Goal: Task Accomplishment & Management: Use online tool/utility

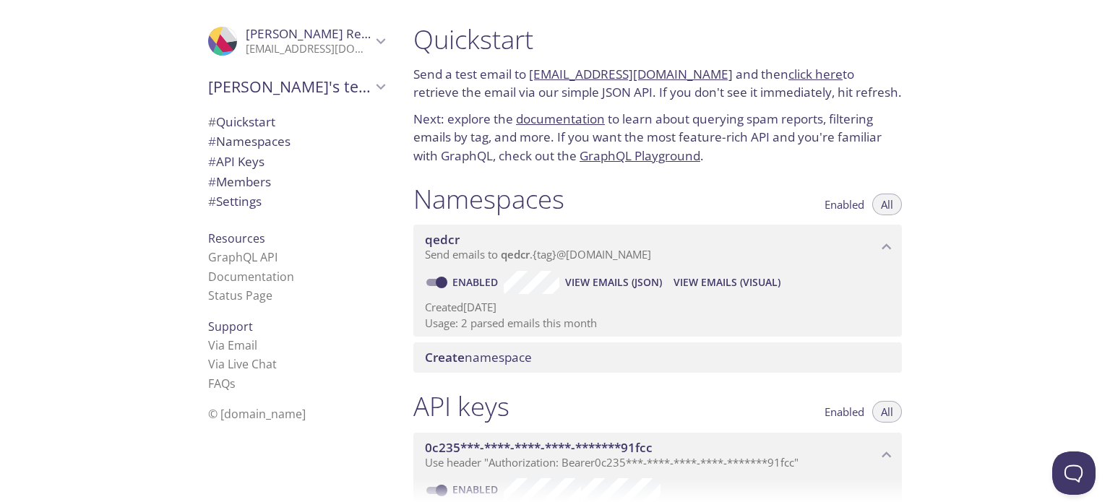
scroll to position [21, 0]
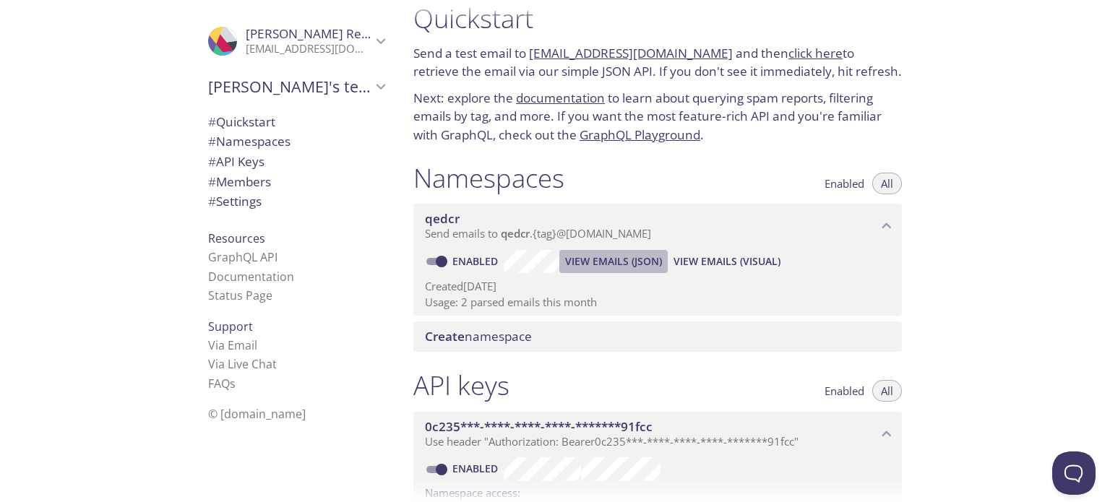
click at [614, 258] on span "View Emails (JSON)" at bounding box center [613, 261] width 97 height 17
click at [627, 257] on span "View Emails (JSON)" at bounding box center [613, 261] width 97 height 17
click at [697, 257] on span "View Emails (Visual)" at bounding box center [727, 261] width 107 height 17
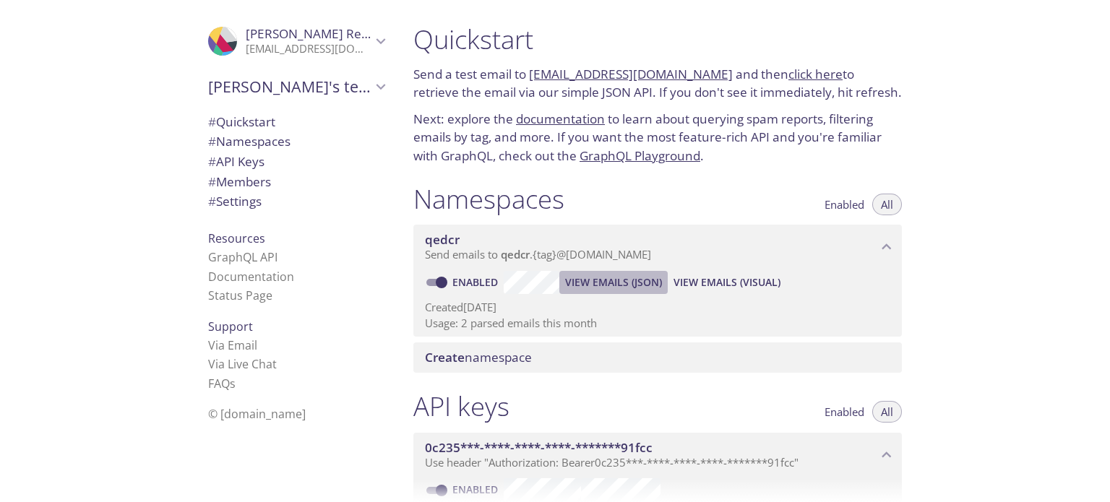
click at [585, 283] on span "View Emails (JSON)" at bounding box center [613, 282] width 97 height 17
click at [596, 158] on link "GraphQL Playground" at bounding box center [640, 155] width 121 height 17
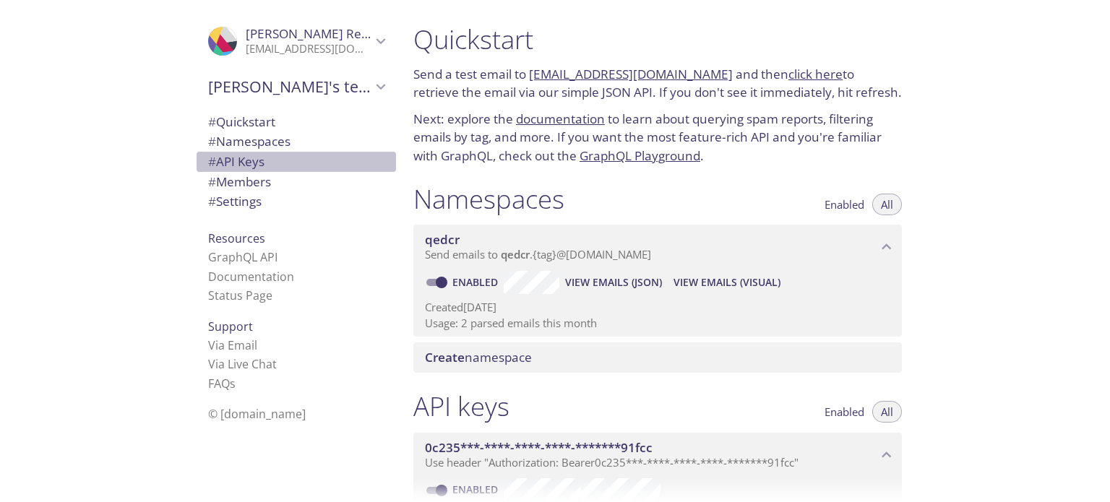
click at [239, 169] on span "# API Keys" at bounding box center [236, 161] width 56 height 17
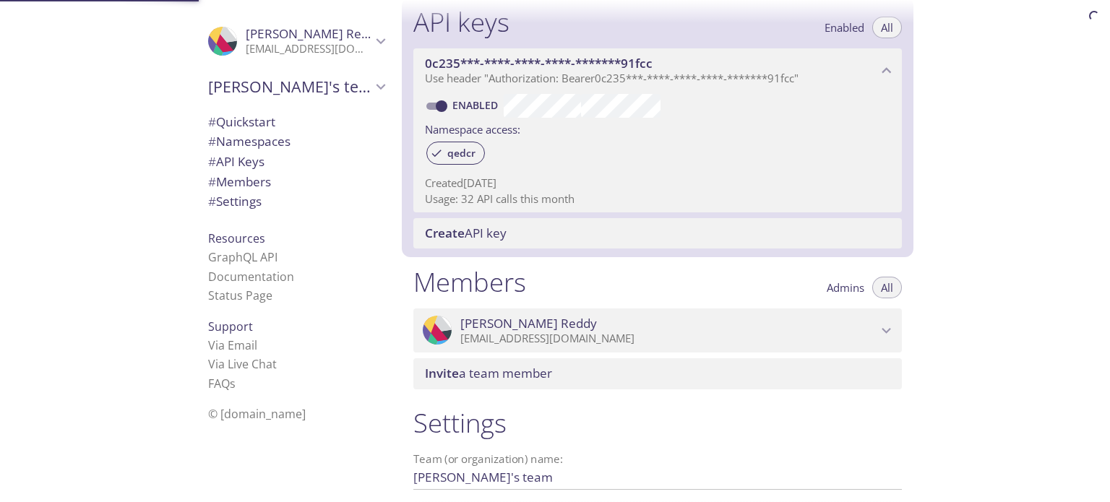
scroll to position [390, 0]
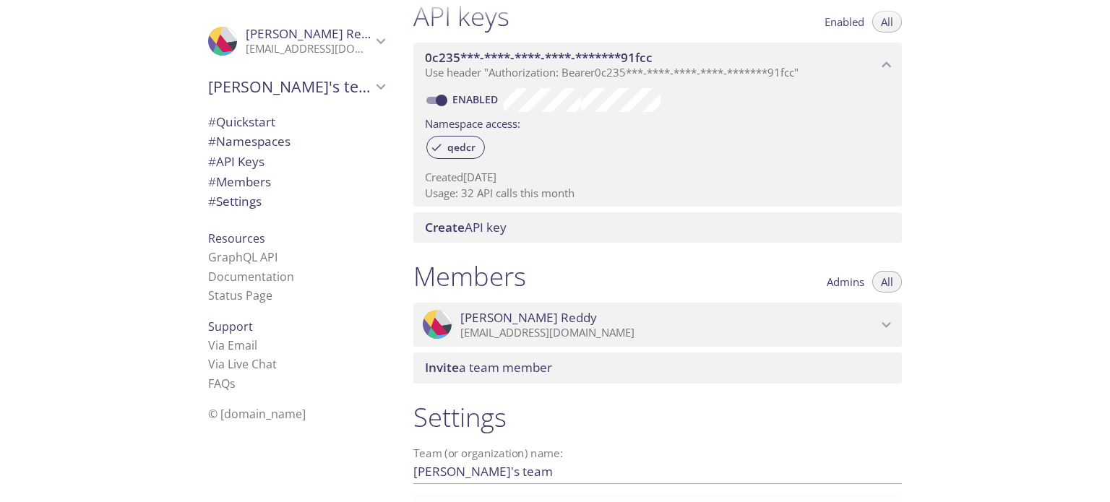
click at [518, 328] on p "[EMAIL_ADDRESS][DOMAIN_NAME]" at bounding box center [668, 333] width 417 height 14
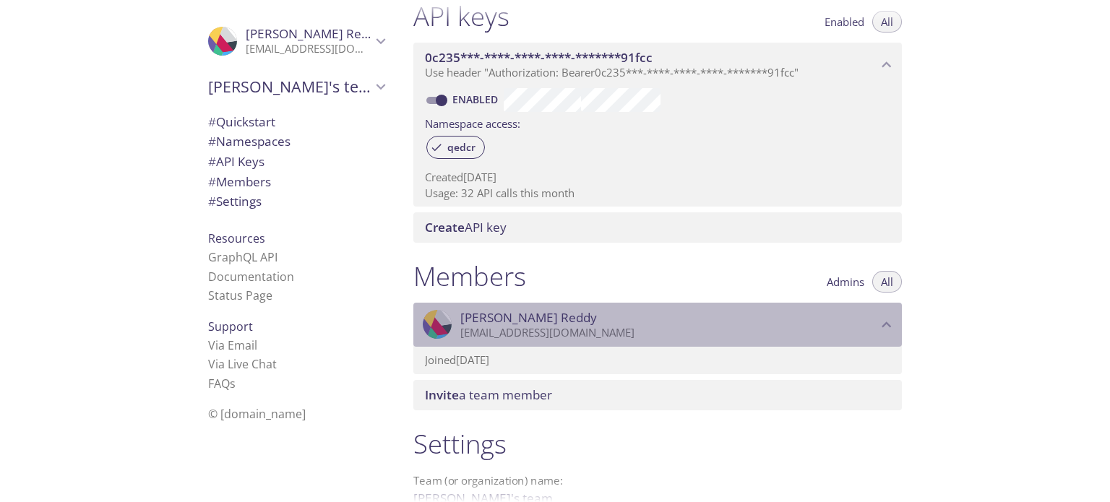
click at [518, 328] on p "[EMAIL_ADDRESS][DOMAIN_NAME]" at bounding box center [668, 333] width 417 height 14
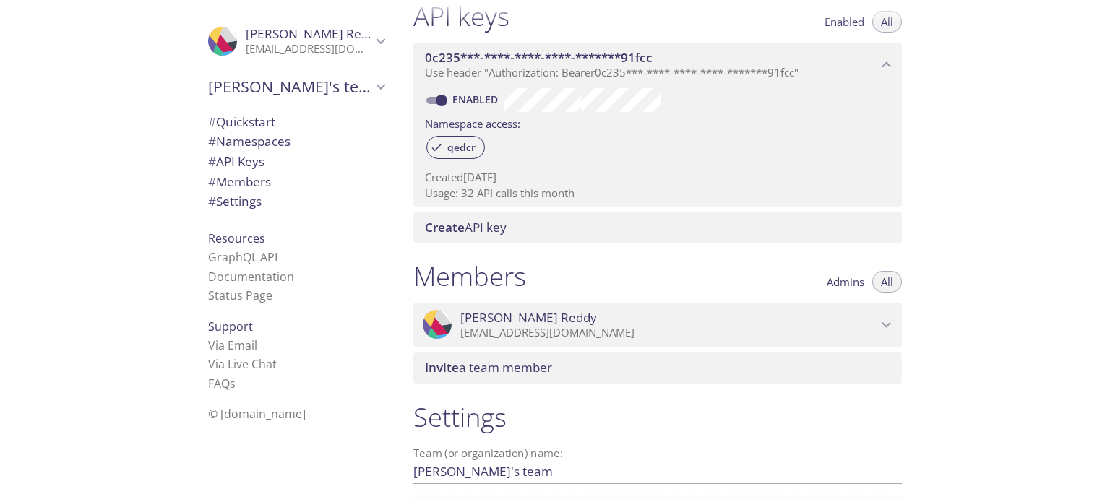
click at [539, 253] on div "Members Admins All .cls-1 { fill: #6d5ca8; } .cls-2 { fill: #3fc191; } .cls-3 {…" at bounding box center [658, 322] width 512 height 140
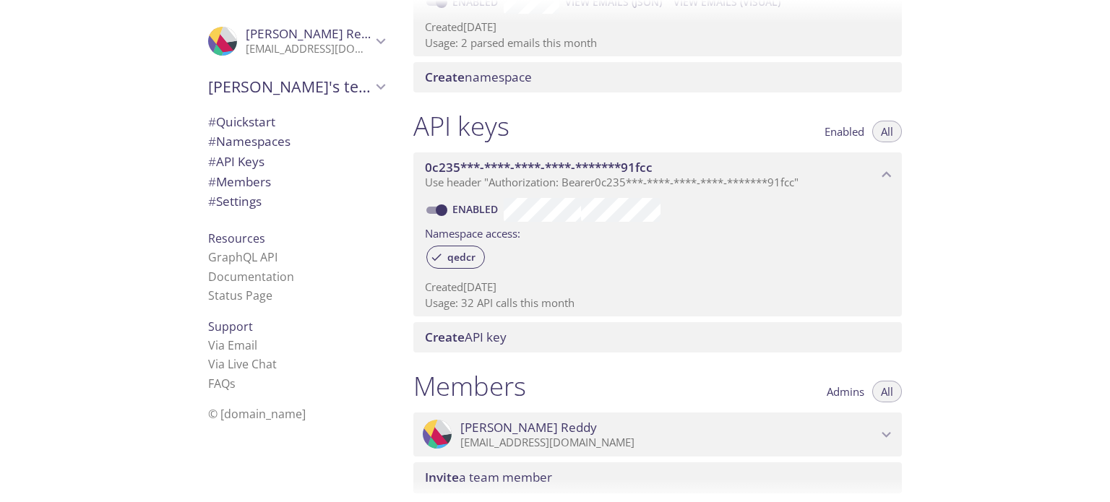
copy label "Team"
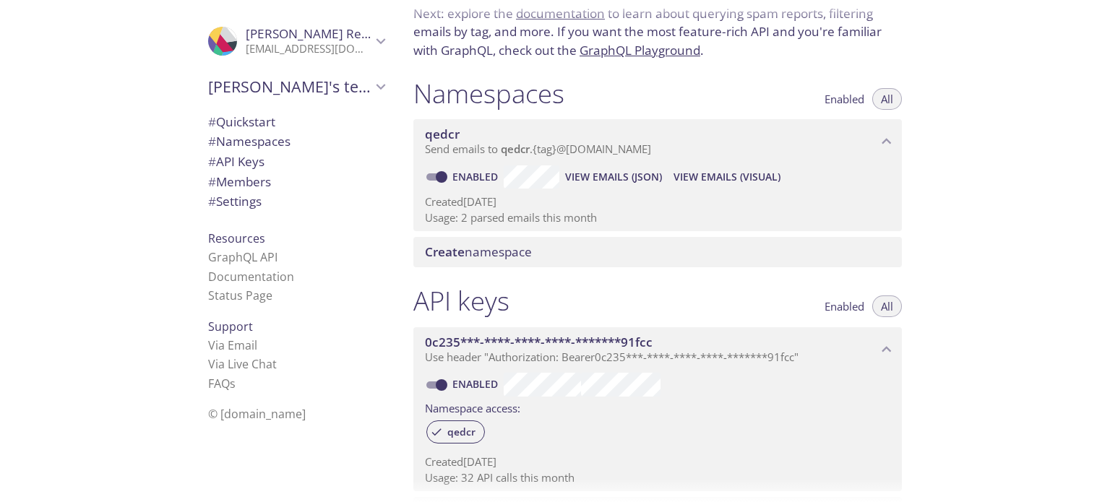
scroll to position [104, 0]
click at [708, 173] on span "View Emails (Visual)" at bounding box center [727, 178] width 107 height 17
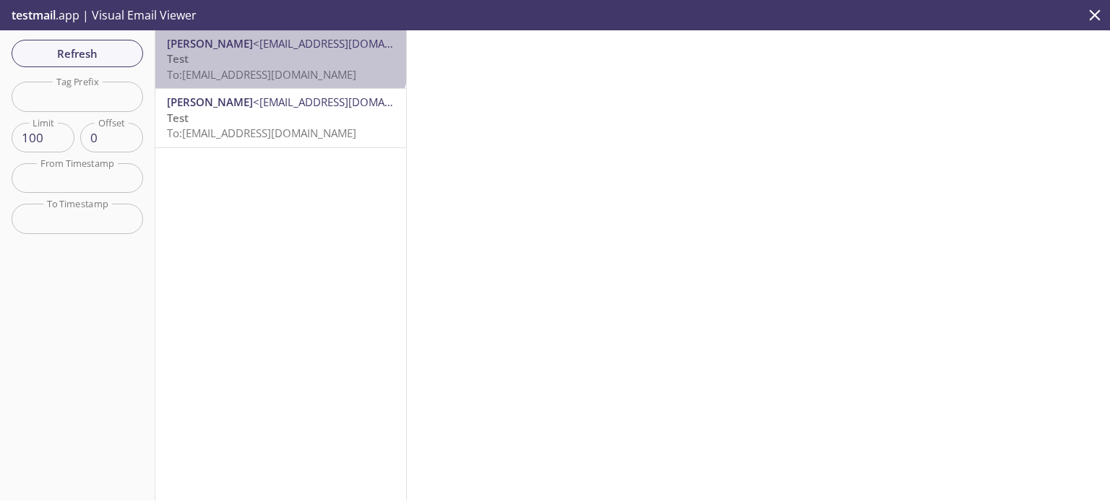
click at [280, 56] on p "Test To: [EMAIL_ADDRESS][DOMAIN_NAME]" at bounding box center [281, 66] width 228 height 31
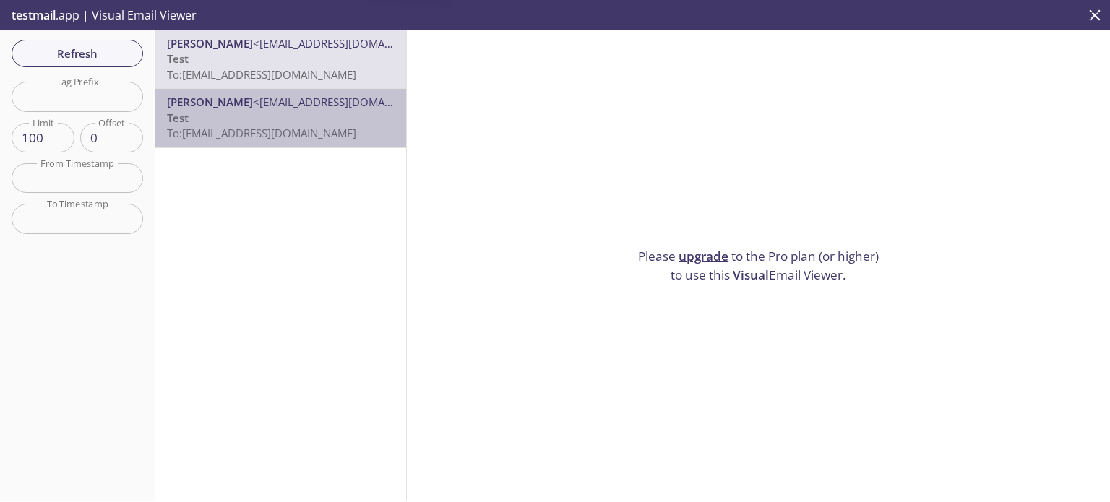
click at [282, 114] on p "Test To: [EMAIL_ADDRESS][DOMAIN_NAME]" at bounding box center [281, 126] width 228 height 31
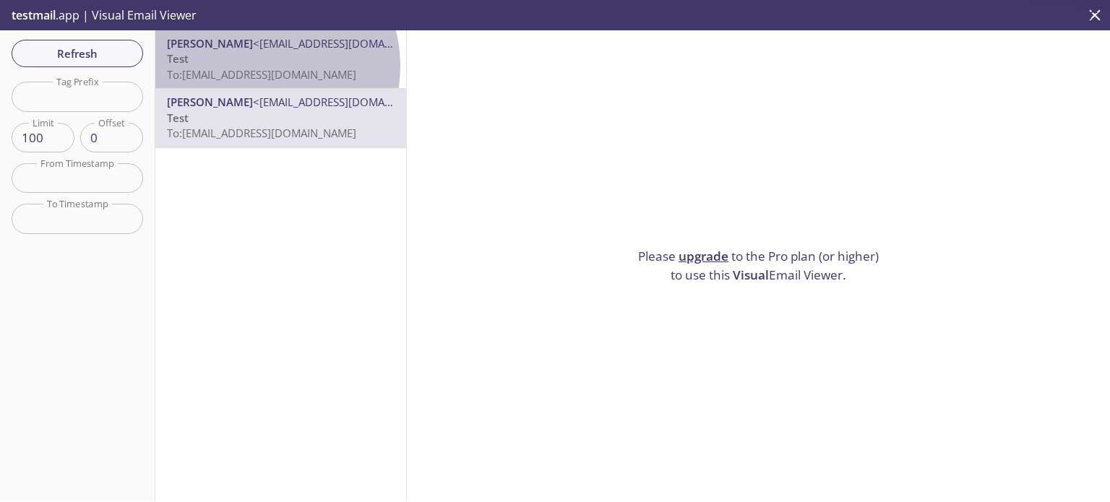
click at [252, 67] on span "To: [EMAIL_ADDRESS][DOMAIN_NAME]" at bounding box center [261, 74] width 189 height 14
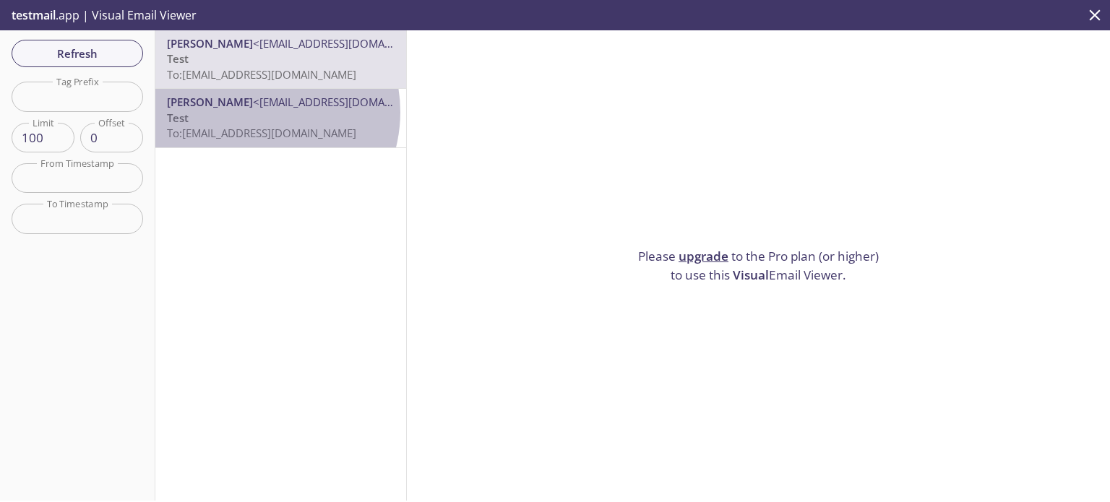
click at [253, 112] on p "Test To: [EMAIL_ADDRESS][DOMAIN_NAME]" at bounding box center [281, 126] width 228 height 31
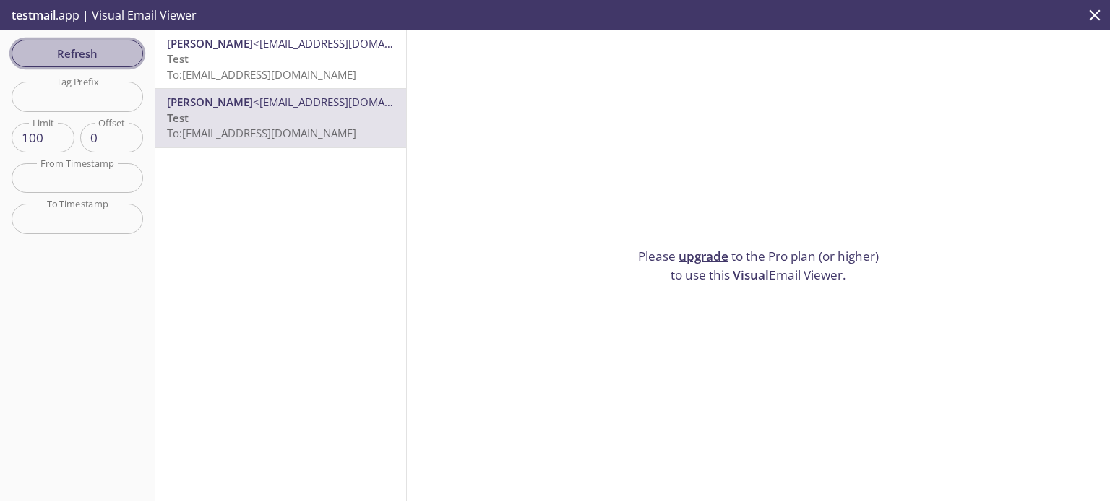
click at [113, 46] on span "Refresh" at bounding box center [77, 53] width 108 height 19
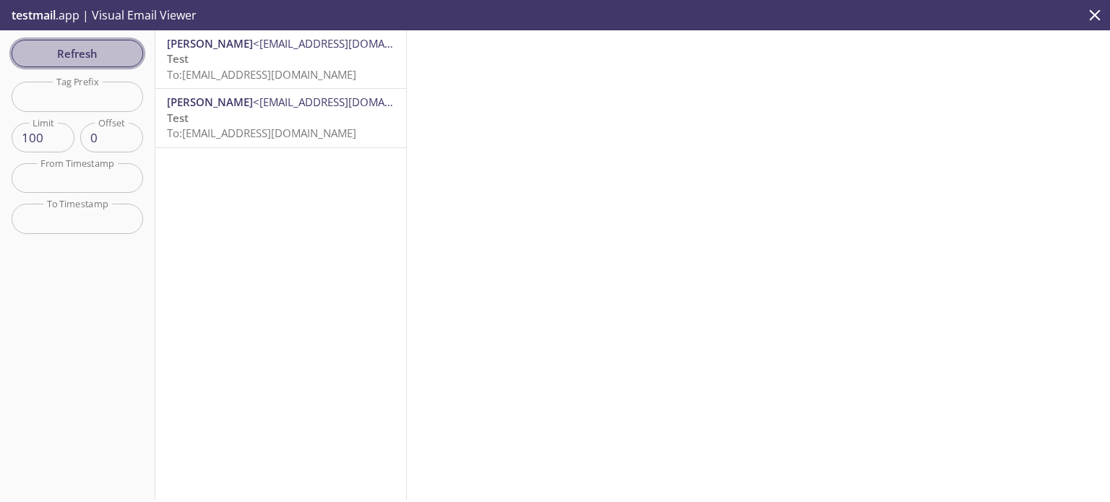
click at [113, 46] on span "Refresh" at bounding box center [77, 53] width 108 height 19
click at [113, 46] on div "Refresh Filters Tag Prefix Tag Prefix Limit 100 Limit Offset 0 Offset From Time…" at bounding box center [77, 265] width 155 height 471
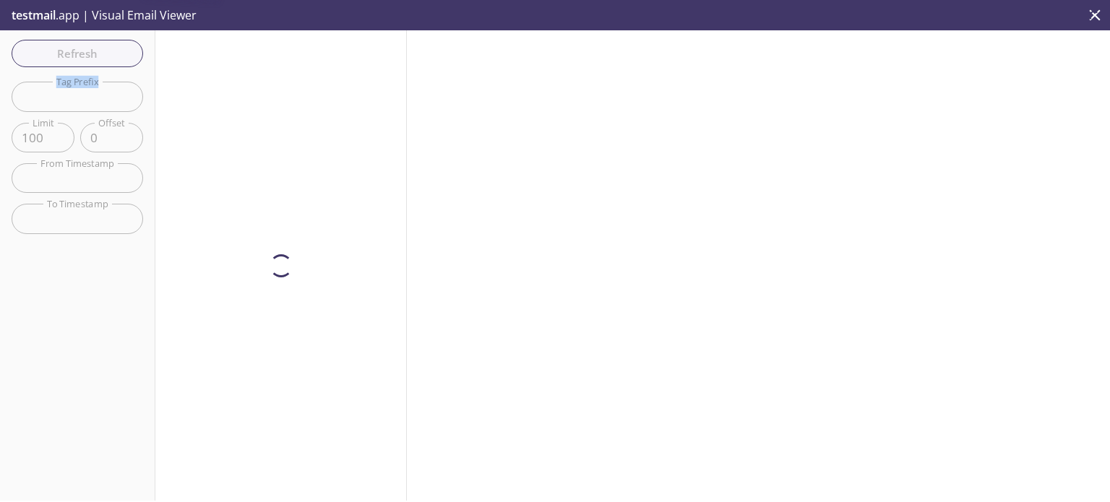
click at [113, 46] on div "Refresh Filters Tag Prefix Tag Prefix Limit 100 Limit Offset 0 Offset From Time…" at bounding box center [77, 265] width 155 height 471
